Goal: Find specific page/section: Find specific page/section

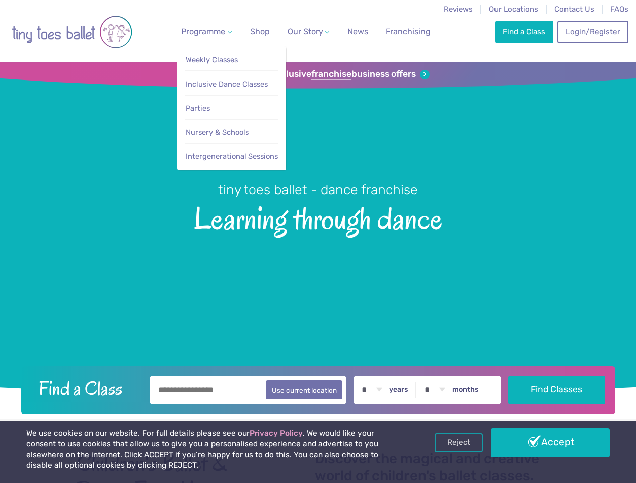
click at [204, 31] on span "Programme" at bounding box center [203, 32] width 44 height 10
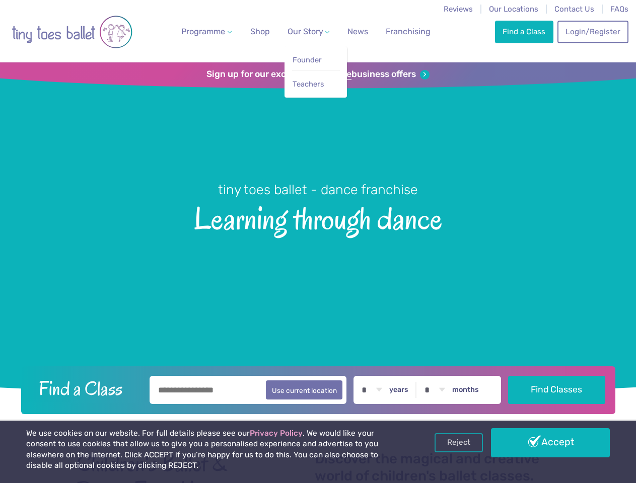
click at [299, 31] on span "Our Story" at bounding box center [305, 32] width 36 height 10
click at [318, 74] on li "Teachers" at bounding box center [316, 81] width 48 height 23
click at [318, 389] on button "Use current location" at bounding box center [304, 390] width 77 height 19
type input "**********"
click at [459, 443] on link "Reject" at bounding box center [458, 442] width 48 height 19
